Goal: Navigation & Orientation: Understand site structure

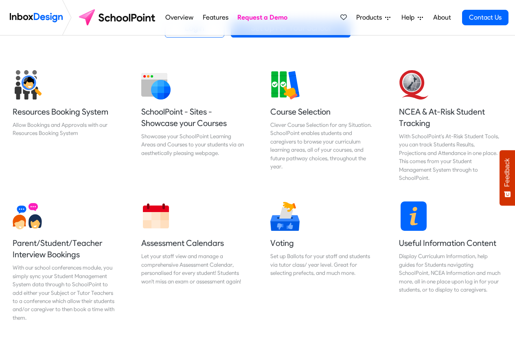
scroll to position [293, 0]
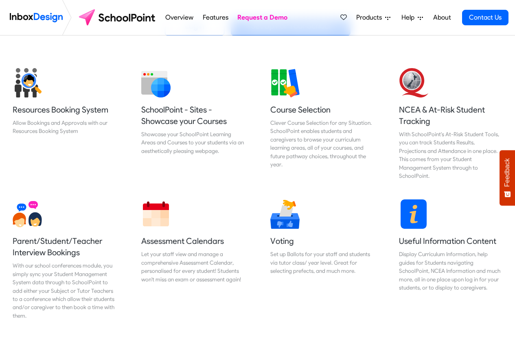
click at [214, 17] on link "Features" at bounding box center [215, 17] width 30 height 16
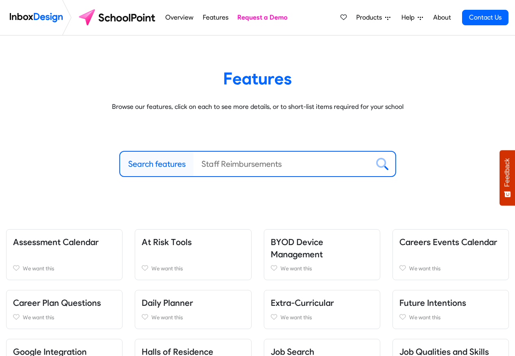
click at [370, 17] on span "Products" at bounding box center [370, 18] width 29 height 10
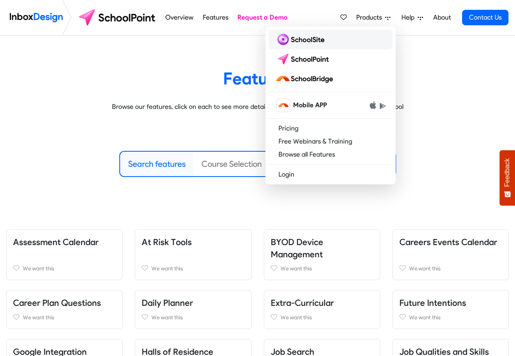
click at [296, 40] on img at bounding box center [301, 39] width 53 height 13
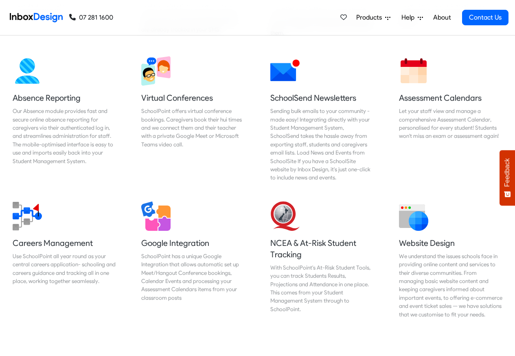
scroll to position [684, 0]
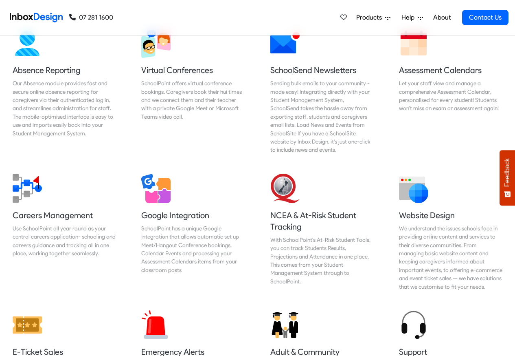
click at [442, 18] on link "About" at bounding box center [442, 17] width 22 height 16
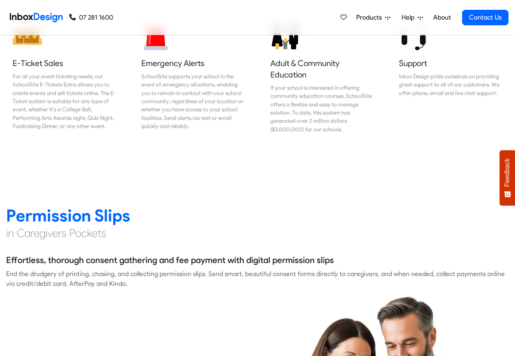
scroll to position [1027, 0]
